Goal: Check status: Check status

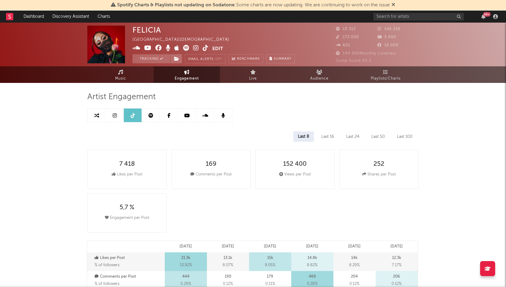
select select "1w"
click at [34, 16] on link "Dashboard" at bounding box center [33, 17] width 29 height 12
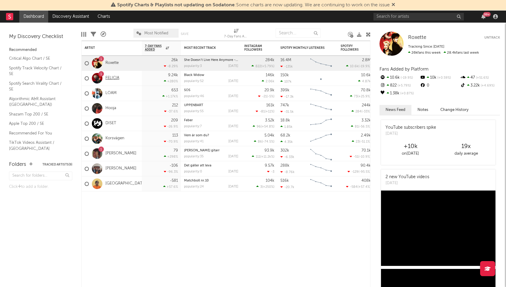
click at [110, 76] on link "FELICIA" at bounding box center [112, 78] width 14 height 5
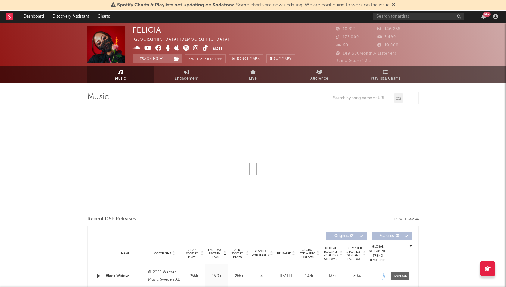
select select "1w"
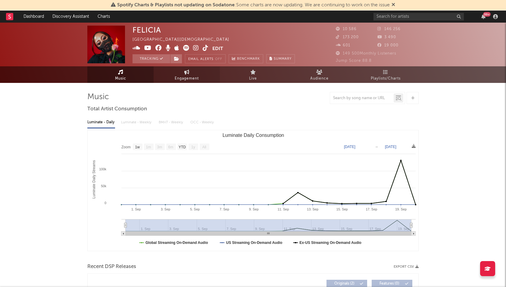
click at [179, 82] on link "Engagement" at bounding box center [187, 74] width 66 height 17
select select "1w"
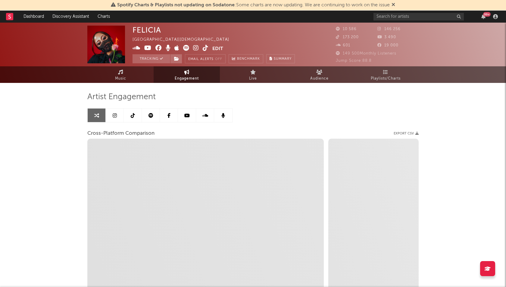
select select "1m"
